Goal: Information Seeking & Learning: Learn about a topic

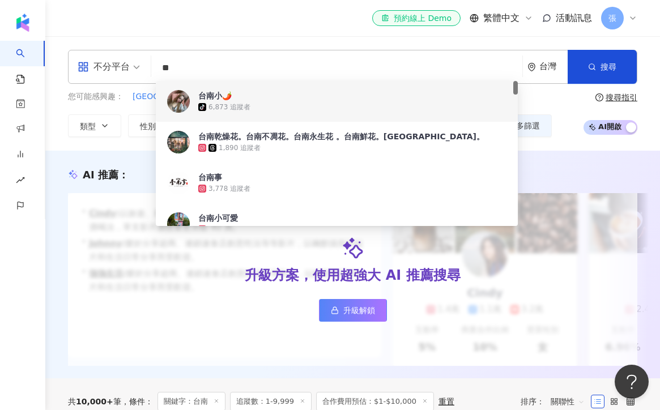
click at [129, 66] on div "不分平台" at bounding box center [104, 67] width 52 height 18
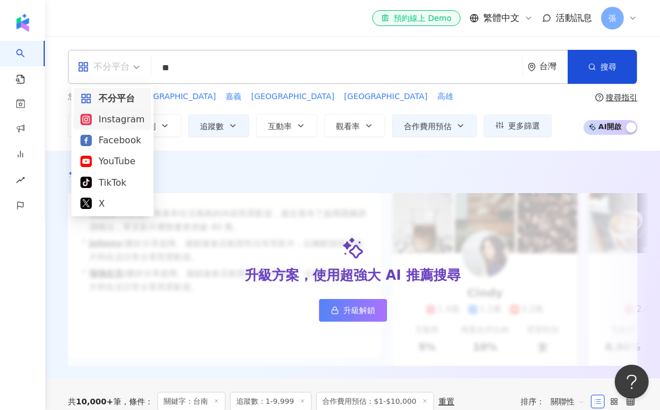
click at [116, 125] on div "Instagram" at bounding box center [112, 119] width 64 height 14
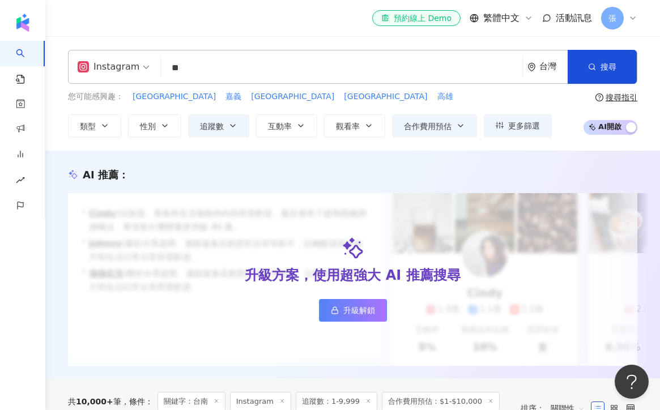
click at [220, 53] on div "ig Instagram ** 台灣 搜尋 2e4aaed6-8aca-4dae-9ffc-692e110695ad 05d67138-04e8-492b-9…" at bounding box center [352, 67] width 569 height 34
click at [215, 68] on input "**" at bounding box center [341, 68] width 352 height 22
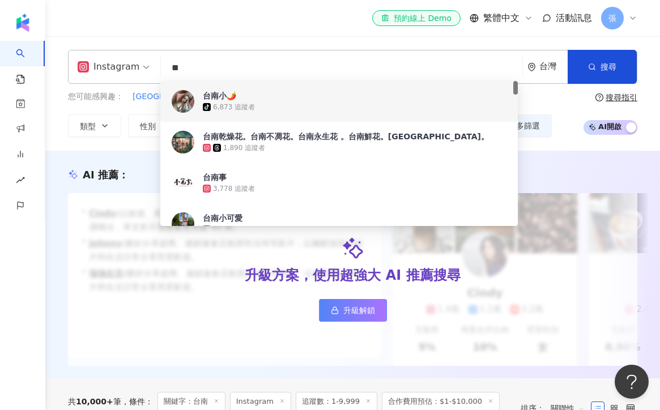
click at [229, 100] on div "台南小🌶️" at bounding box center [219, 95] width 33 height 11
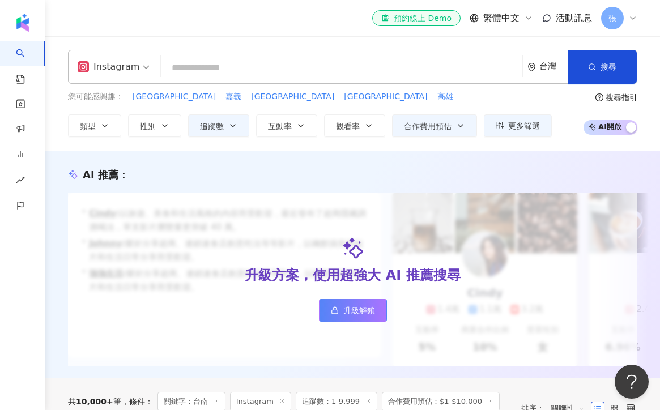
click at [187, 65] on input "search" at bounding box center [341, 68] width 352 height 22
click at [126, 75] on div "Instagram" at bounding box center [109, 67] width 62 height 18
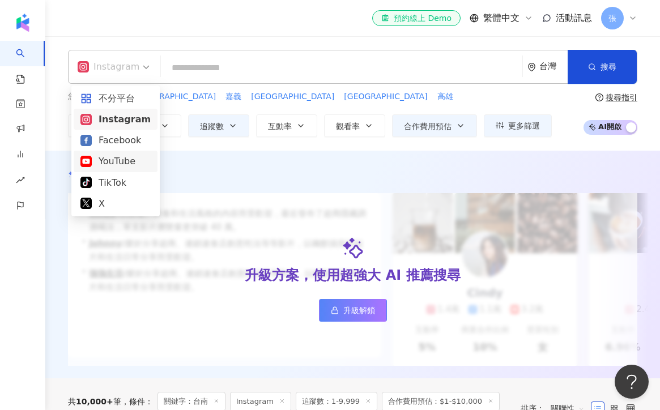
click at [116, 161] on div "YouTube" at bounding box center [115, 161] width 70 height 14
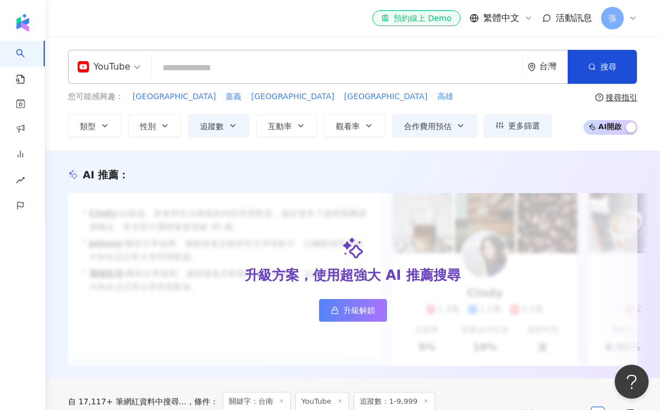
click at [186, 65] on input "search" at bounding box center [336, 68] width 361 height 22
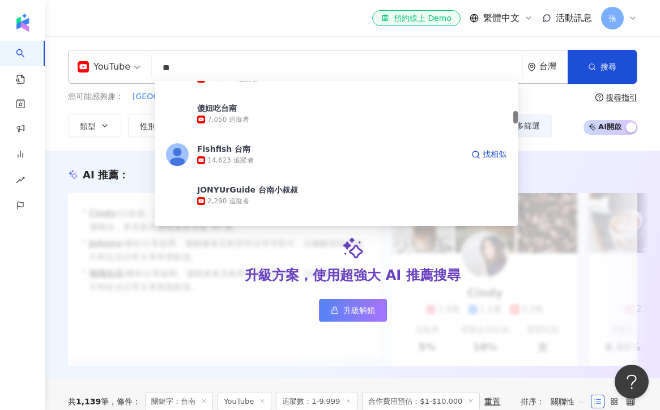
scroll to position [370, 0]
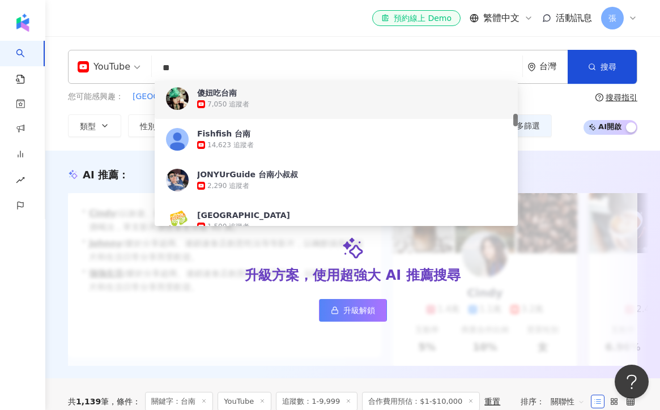
click at [255, 63] on input "**" at bounding box center [336, 68] width 361 height 22
type input "**"
click at [241, 39] on div "YouTube ** 台灣 搜尋 6141114c-ca0f-4fe3-9da9-1013c8bbd6aa c31a99e7-304d-49ad-a12f-b…" at bounding box center [352, 93] width 615 height 114
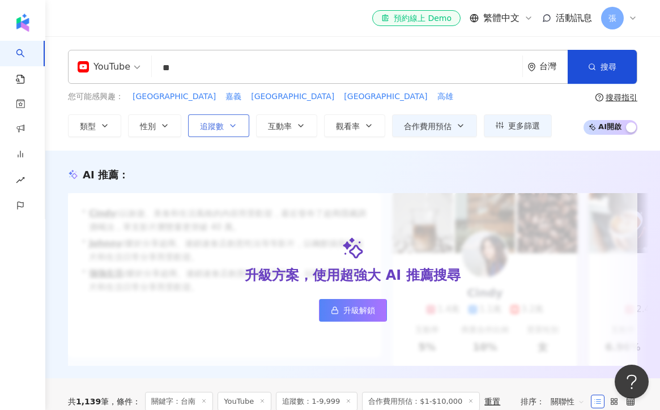
click at [234, 126] on icon "button" at bounding box center [232, 125] width 9 height 9
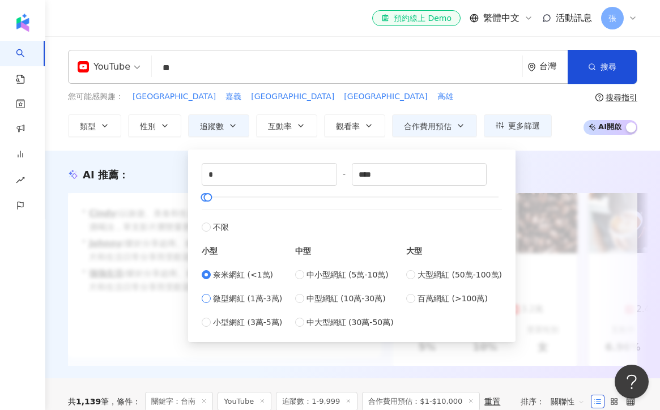
type input "*****"
click at [589, 67] on circle "button" at bounding box center [591, 66] width 5 height 5
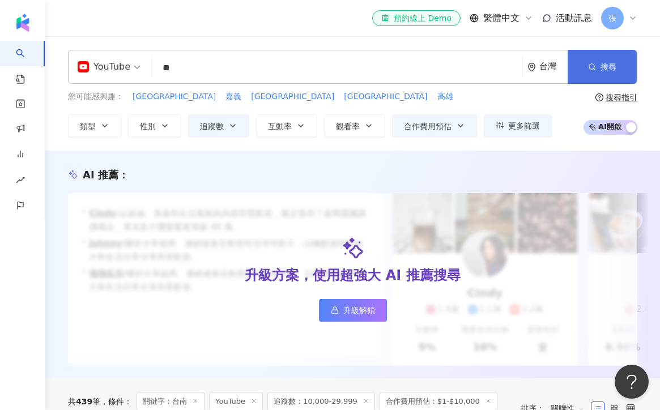
click at [589, 67] on circle "button" at bounding box center [591, 66] width 5 height 5
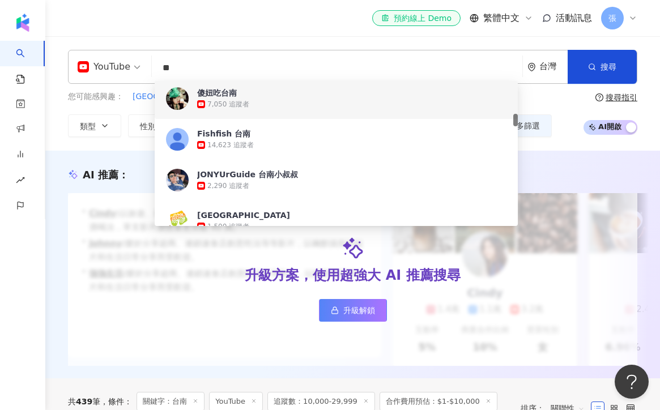
click at [195, 73] on input "**" at bounding box center [336, 68] width 361 height 22
type input "*"
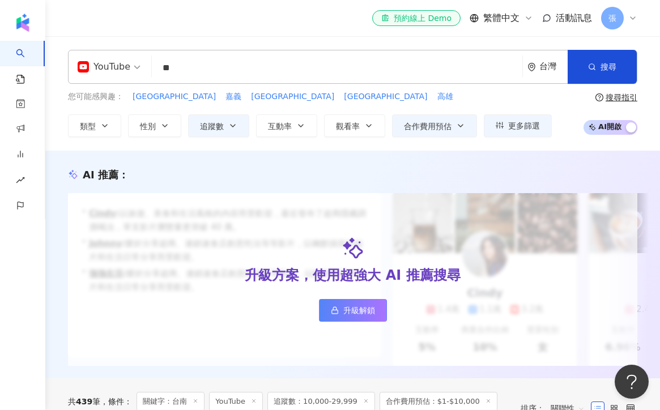
type input "**"
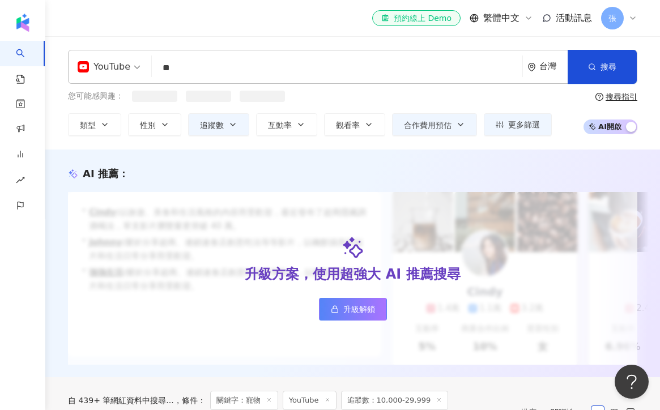
scroll to position [2, 0]
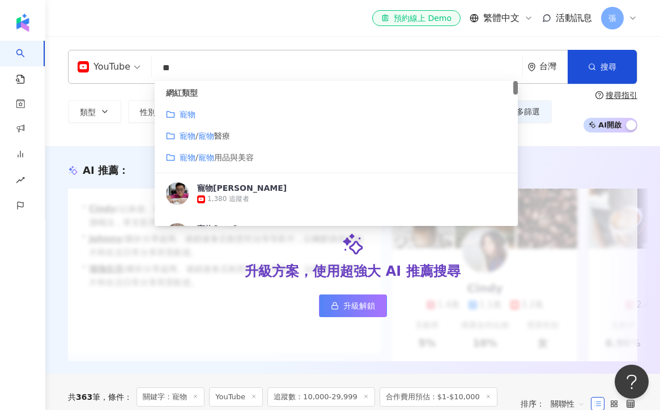
click at [239, 118] on div "寵物" at bounding box center [336, 114] width 340 height 12
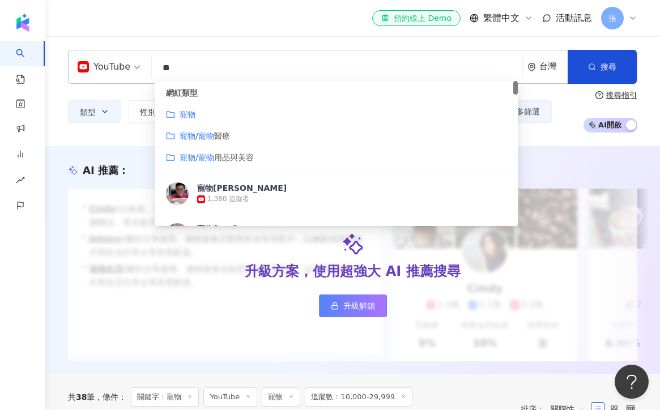
click at [220, 135] on span "醫療" at bounding box center [222, 135] width 16 height 9
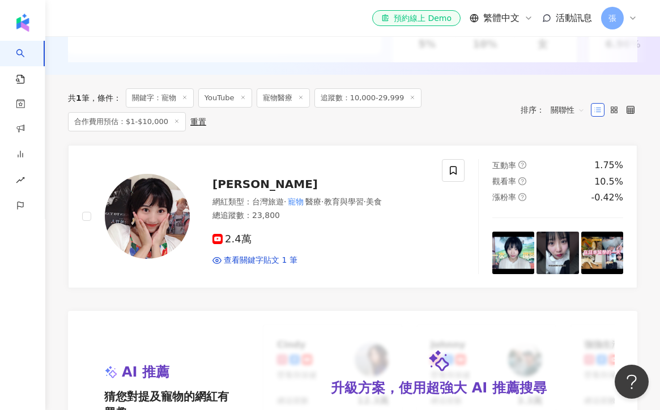
scroll to position [276, 0]
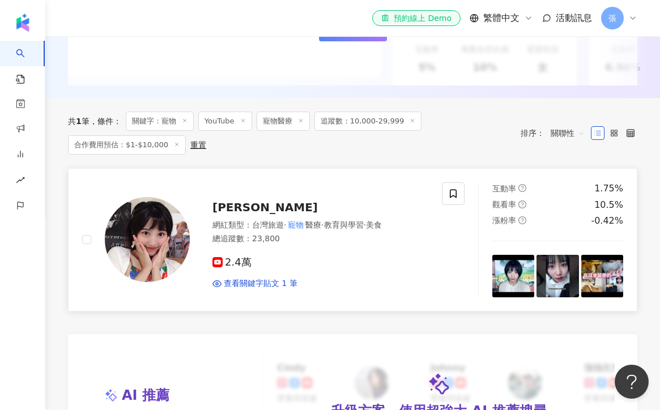
click at [332, 250] on div "2.4萬 查看關鍵字貼文 1 筆" at bounding box center [320, 269] width 216 height 42
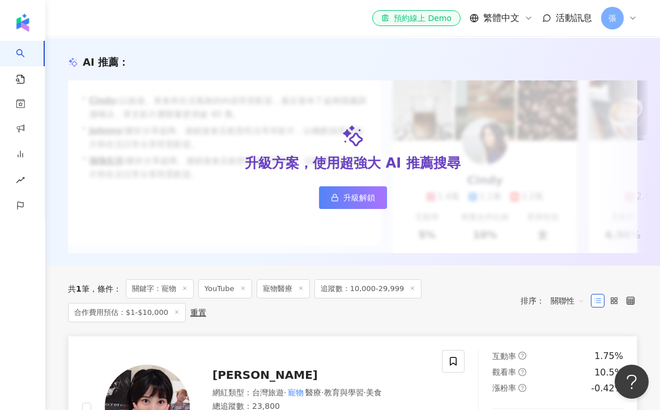
scroll to position [0, 0]
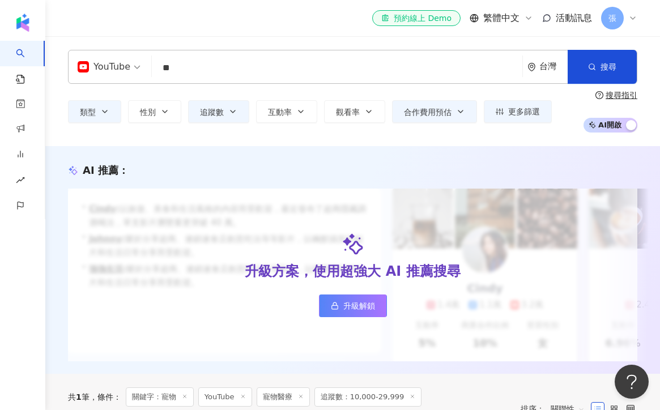
click at [114, 75] on div "YouTube" at bounding box center [104, 67] width 53 height 18
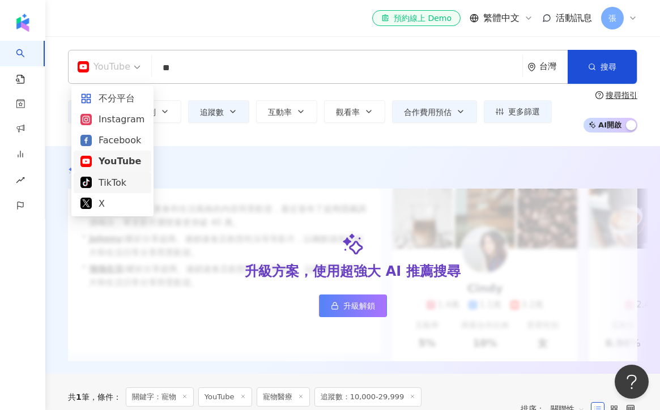
click at [116, 178] on div "TikTok" at bounding box center [112, 183] width 64 height 14
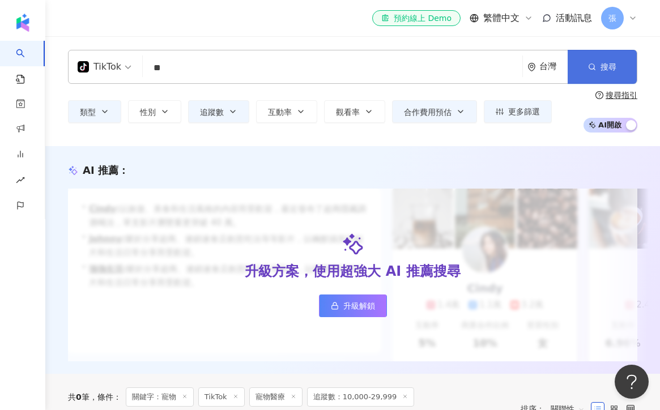
click at [578, 59] on button "搜尋" at bounding box center [602, 67] width 69 height 34
click at [585, 65] on button "搜尋" at bounding box center [602, 67] width 69 height 34
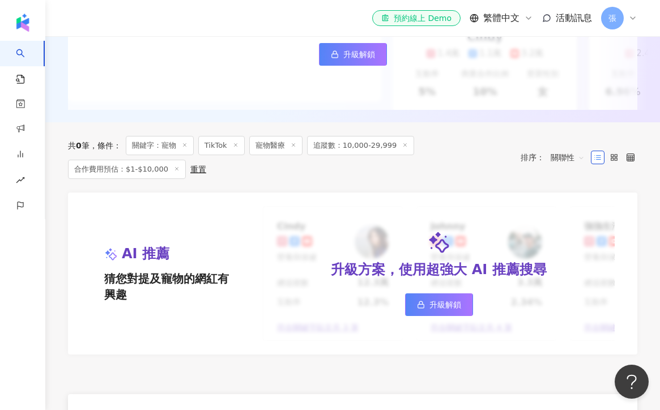
scroll to position [246, 0]
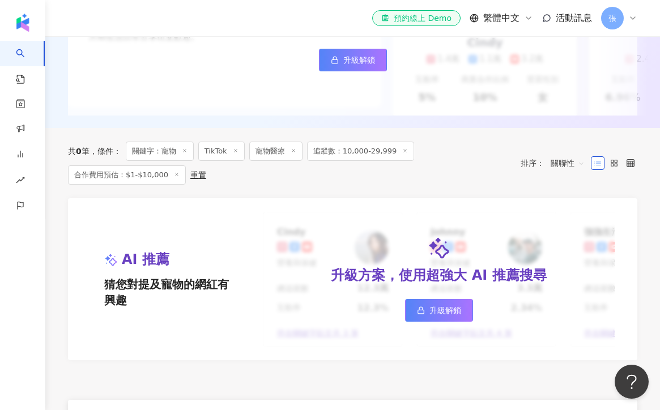
click at [296, 151] on icon at bounding box center [294, 151] width 6 height 6
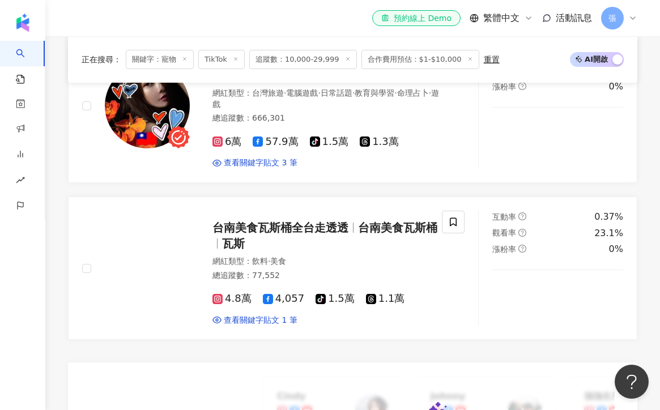
scroll to position [716, 0]
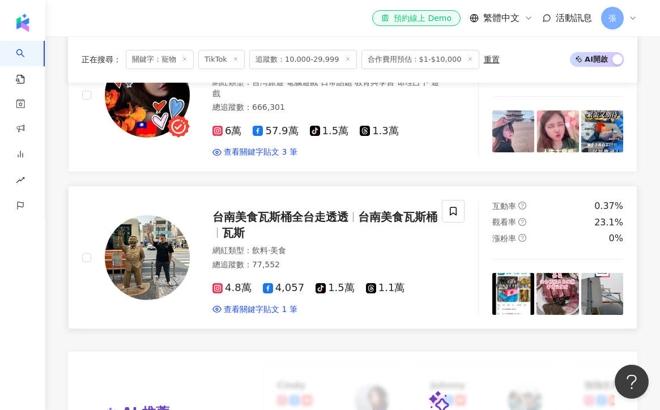
click at [331, 221] on div "台南美食瓦斯桶全台走透透 台南美食瓦斯桶 瓦斯" at bounding box center [328, 225] width 233 height 32
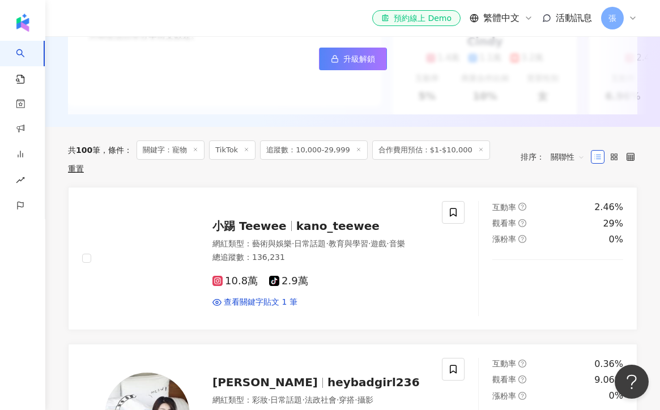
scroll to position [262, 0]
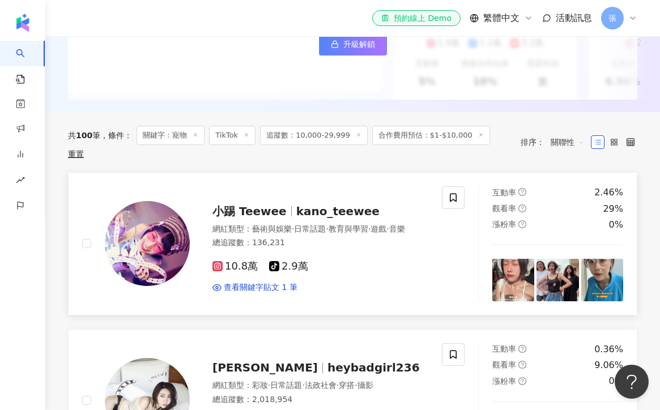
click at [346, 261] on div "10.8萬 tiktok-icon 2.9萬" at bounding box center [320, 267] width 216 height 12
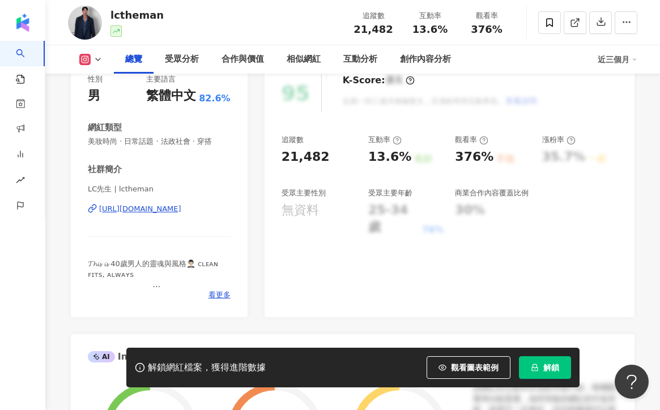
scroll to position [163, 0]
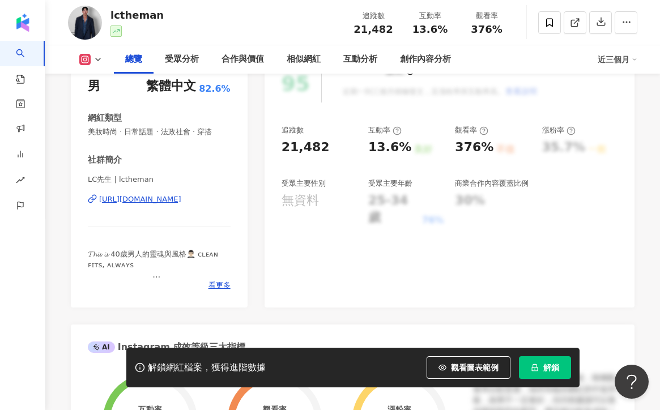
click at [177, 201] on div "https://www.instagram.com/lctheman/" at bounding box center [140, 199] width 82 height 10
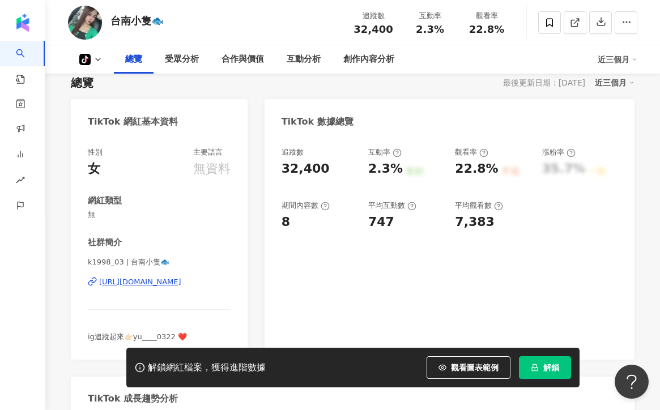
scroll to position [65, 0]
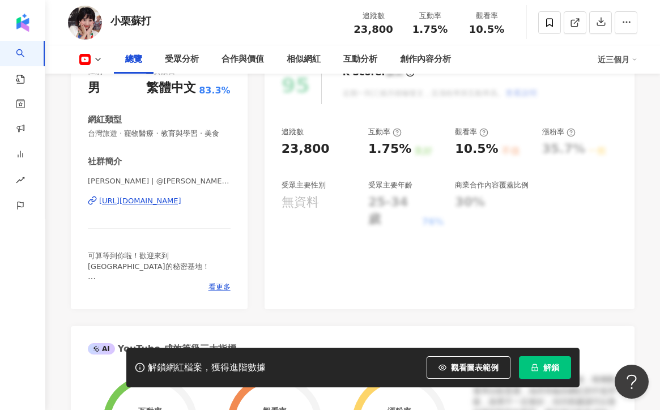
scroll to position [167, 0]
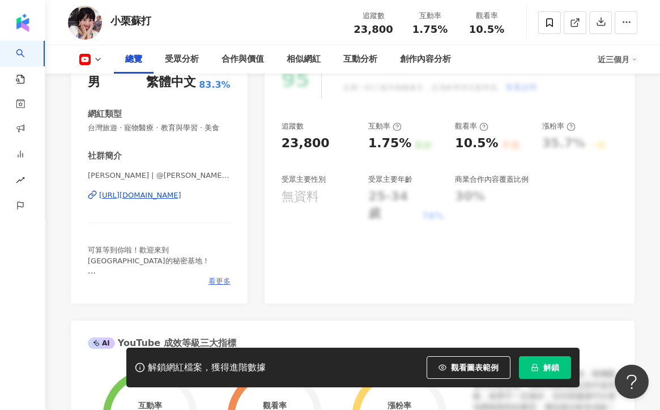
click at [211, 285] on span "看更多" at bounding box center [219, 281] width 22 height 10
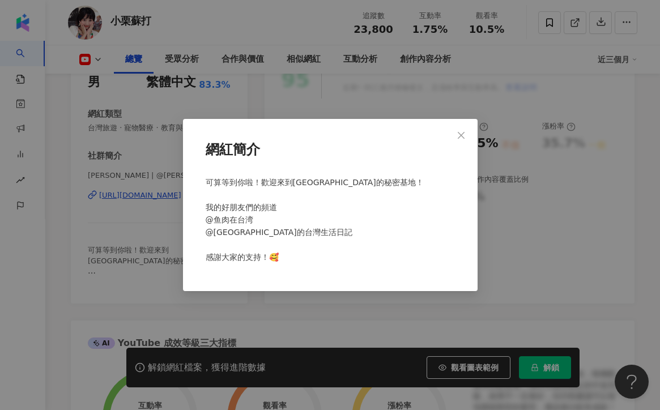
click at [270, 302] on div "網紅簡介 可算等到你啦！歡迎來到小栗蘇打的秘密基地！ 我的好朋友們的頻道 @鱼肉在台湾 @小杜的台灣生活日記 感謝大家的支持！🥰" at bounding box center [330, 205] width 660 height 410
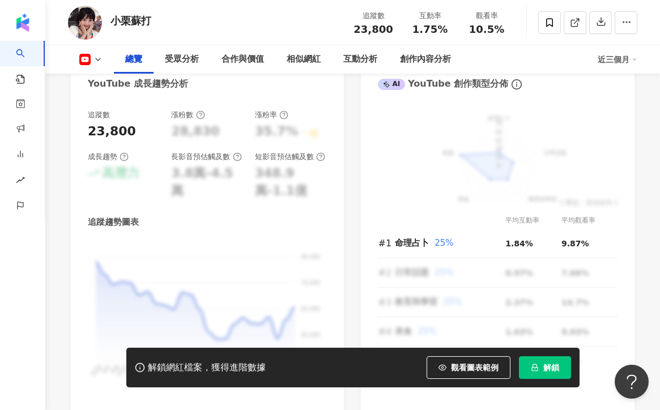
scroll to position [705, 0]
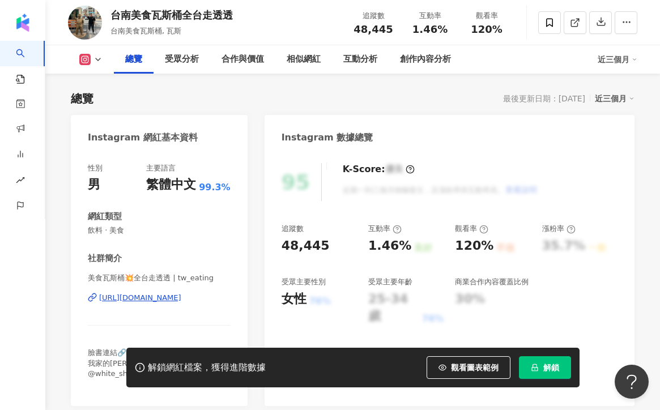
scroll to position [70, 0]
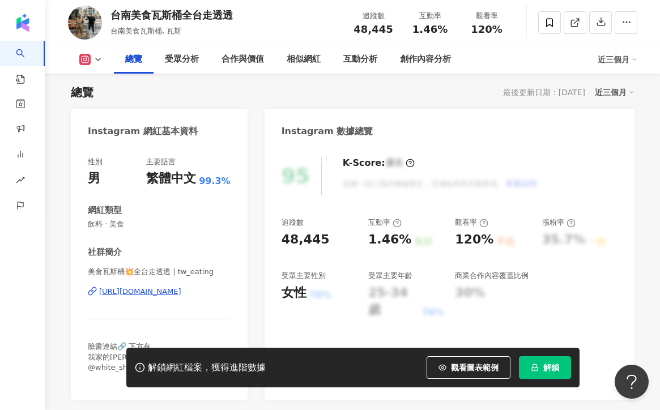
click at [181, 293] on div "https://www.instagram.com/tw_eating/" at bounding box center [140, 292] width 82 height 10
